Goal: Task Accomplishment & Management: Manage account settings

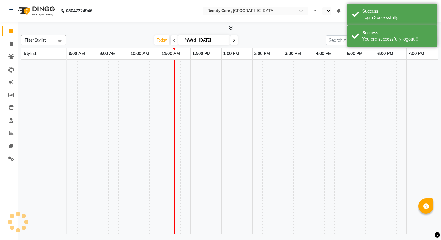
select select "en"
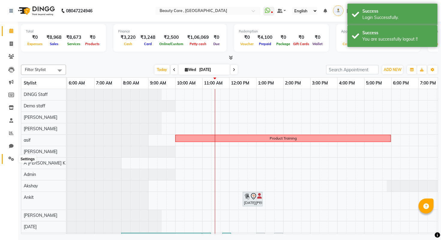
click at [10, 158] on icon at bounding box center [11, 158] width 6 height 5
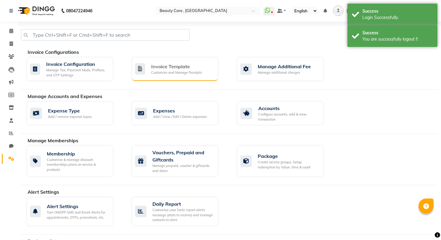
click at [182, 72] on div "Customize and Manage Receipts" at bounding box center [176, 72] width 51 height 5
select select "A5"
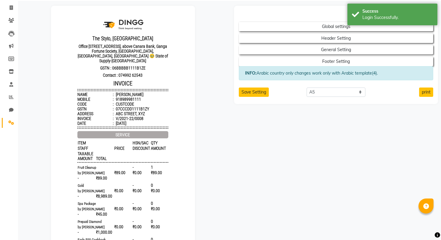
scroll to position [5, 0]
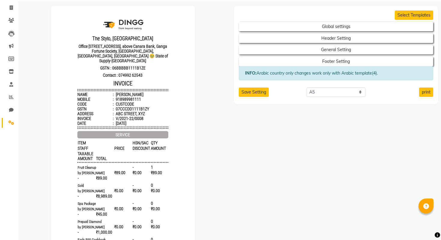
click at [136, 142] on span "HSN/SAC" at bounding box center [141, 142] width 18 height 5
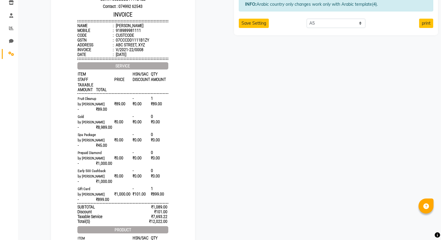
scroll to position [0, 0]
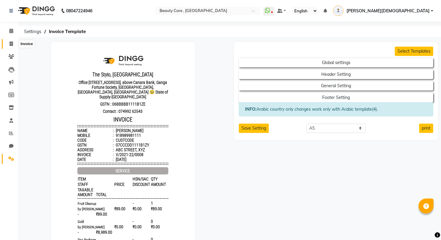
click at [14, 44] on span at bounding box center [11, 44] width 11 height 7
select select "service"
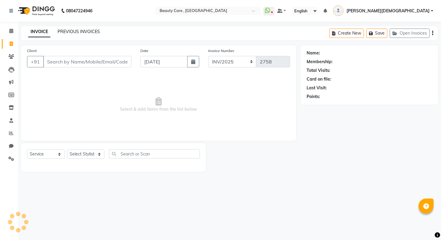
click at [88, 30] on link "PREVIOUS INVOICES" at bounding box center [79, 31] width 42 height 5
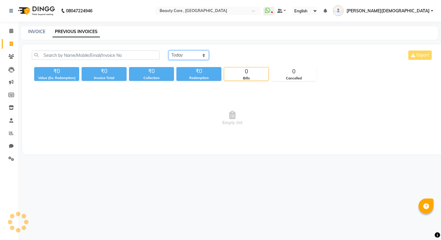
click at [198, 52] on select "Today Yesterday Custom Range" at bounding box center [189, 54] width 40 height 9
select select "yesterday"
click at [169, 50] on select "Today Yesterday Custom Range" at bounding box center [189, 54] width 40 height 9
click at [198, 55] on select "Today Yesterday Custom Range" at bounding box center [189, 54] width 40 height 9
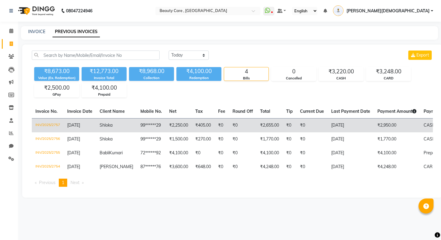
click at [96, 126] on td "[DATE]" at bounding box center [80, 125] width 32 height 14
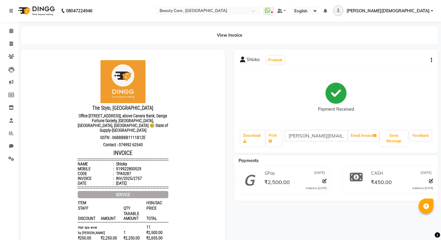
scroll to position [47, 0]
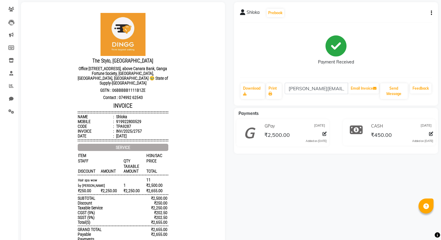
drag, startPoint x: 147, startPoint y: 176, endPoint x: 156, endPoint y: 176, distance: 9.0
click at [156, 177] on span "11" at bounding box center [157, 179] width 22 height 5
drag, startPoint x: 155, startPoint y: 176, endPoint x: 137, endPoint y: 177, distance: 18.6
click at [137, 177] on div "Hair spa wow 11 1 ₹2,500.00 ₹250.00 ₹2,250.00 ₹2,250.00 ₹2,655.00 by Bhakti , B…" at bounding box center [123, 185] width 91 height 16
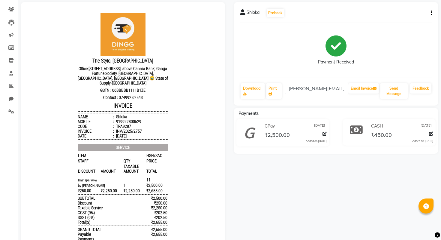
click at [137, 177] on small "Hair spa wow" at bounding box center [112, 179] width 68 height 5
